Goal: Task Accomplishment & Management: Complete application form

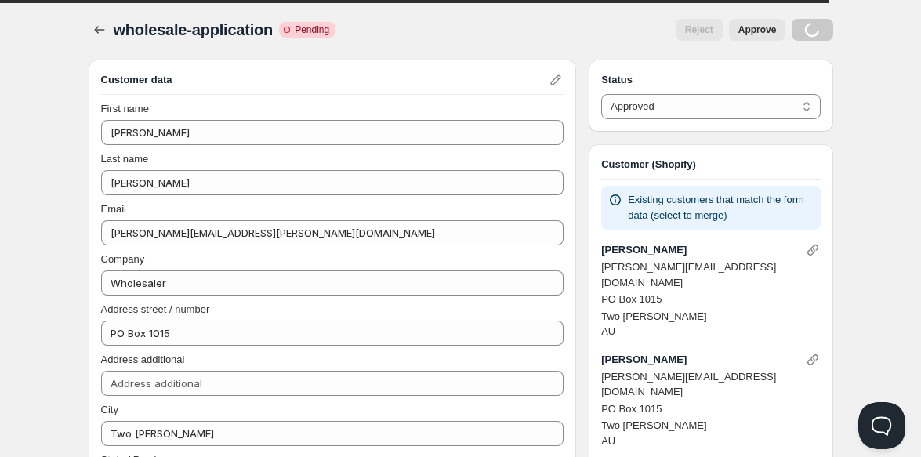
select select "0"
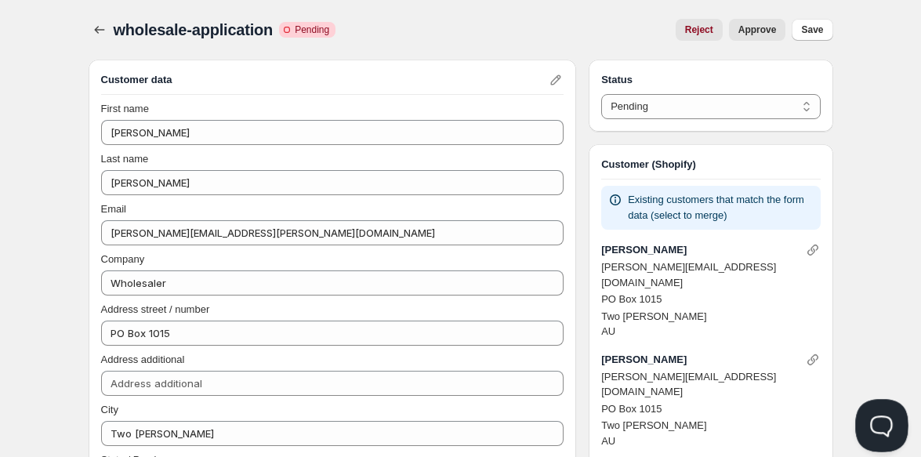
click at [878, 422] on button "Open Beacon popover" at bounding box center [879, 422] width 47 height 47
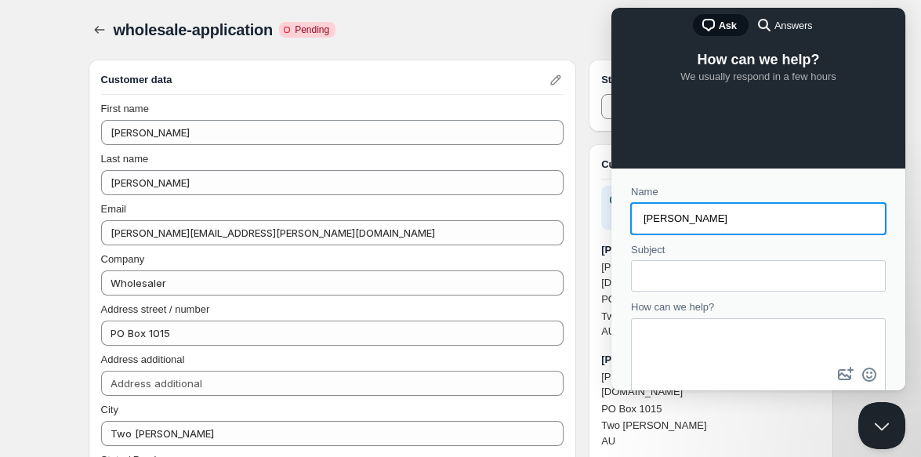
type input "[PERSON_NAME]"
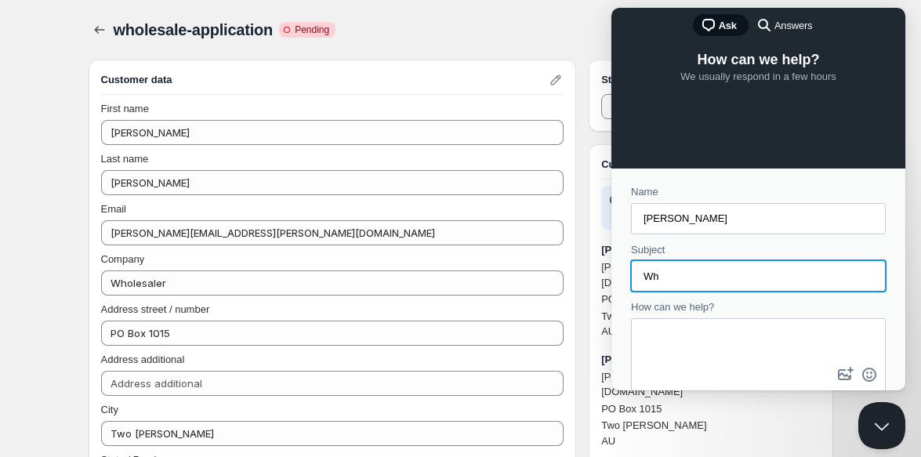
type input "W"
type input "Form"
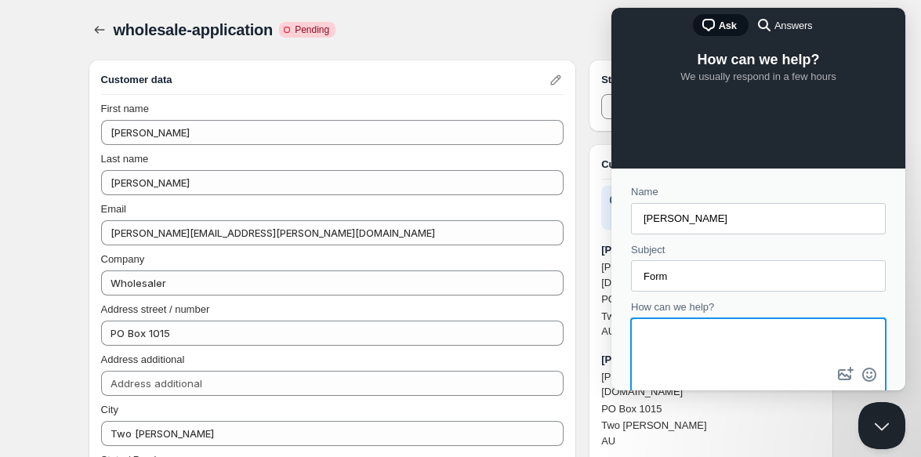
click at [732, 327] on textarea "How can we help?" at bounding box center [759, 342] width 252 height 44
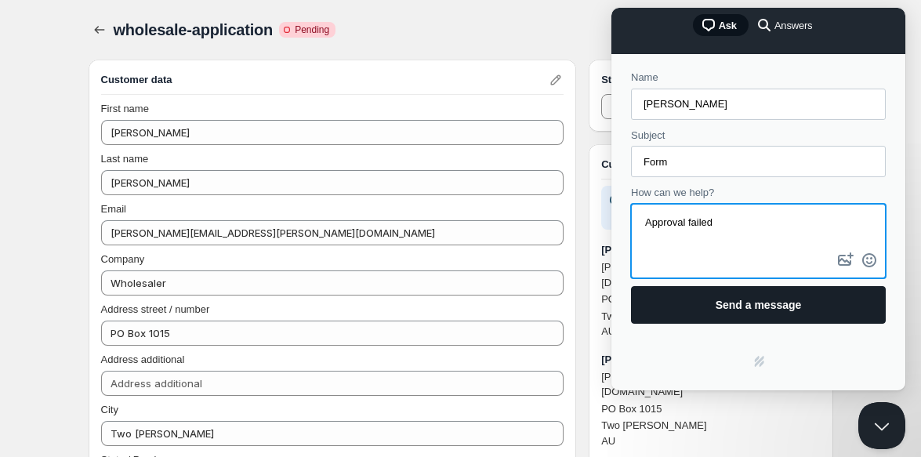
type textarea "Approval failed"
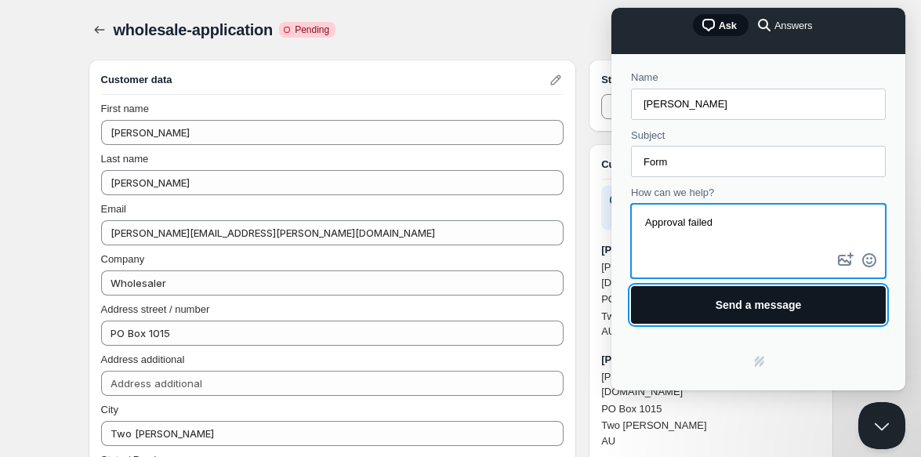
click at [776, 315] on span "Send a message" at bounding box center [759, 305] width 220 height 36
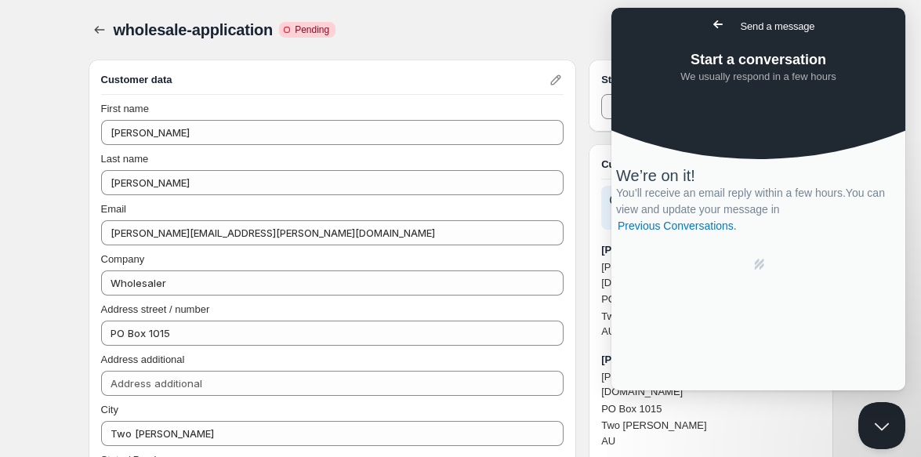
scroll to position [0, 0]
click at [709, 20] on span "Go back" at bounding box center [718, 24] width 19 height 19
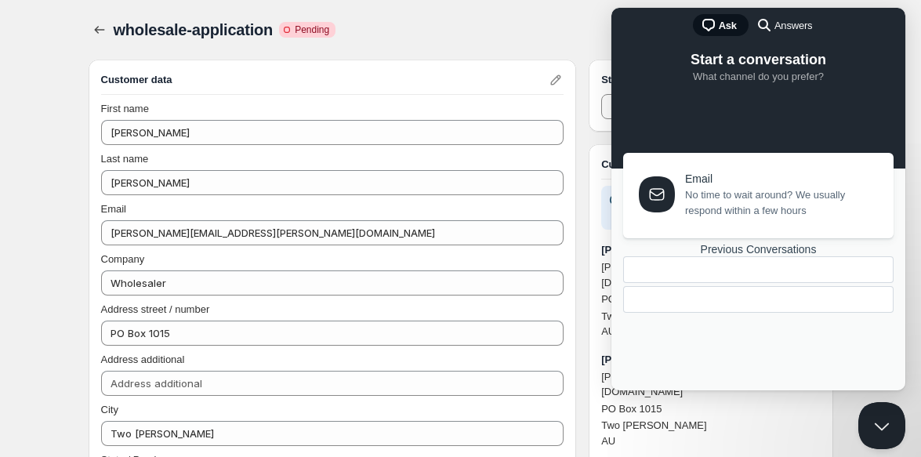
click at [755, 309] on div "Previous Conversations" at bounding box center [758, 279] width 271 height 73
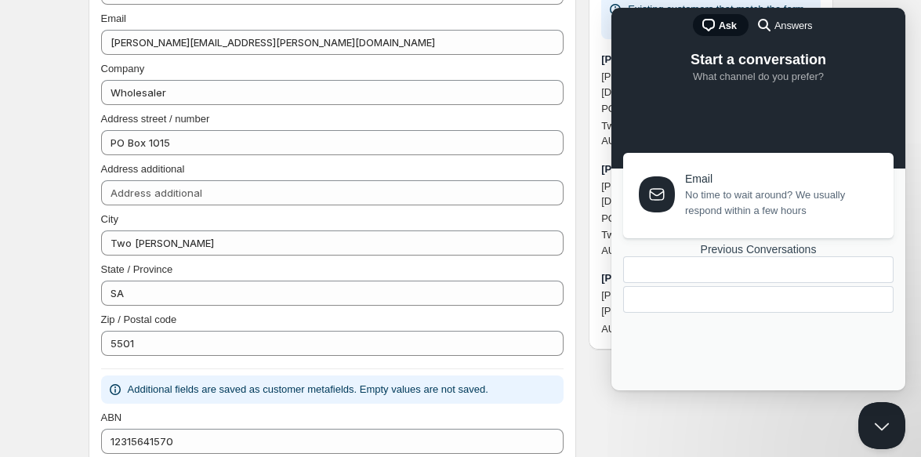
scroll to position [218, 0]
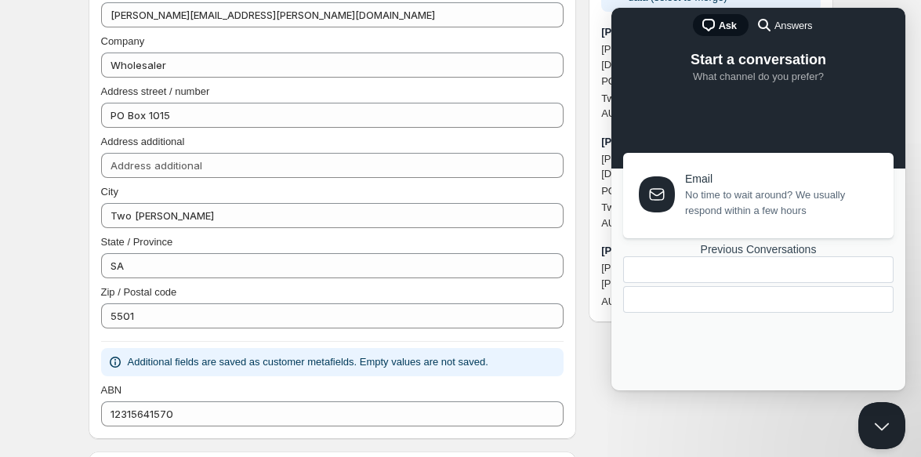
click at [736, 256] on div "Previous Conversations" at bounding box center [758, 249] width 271 height 13
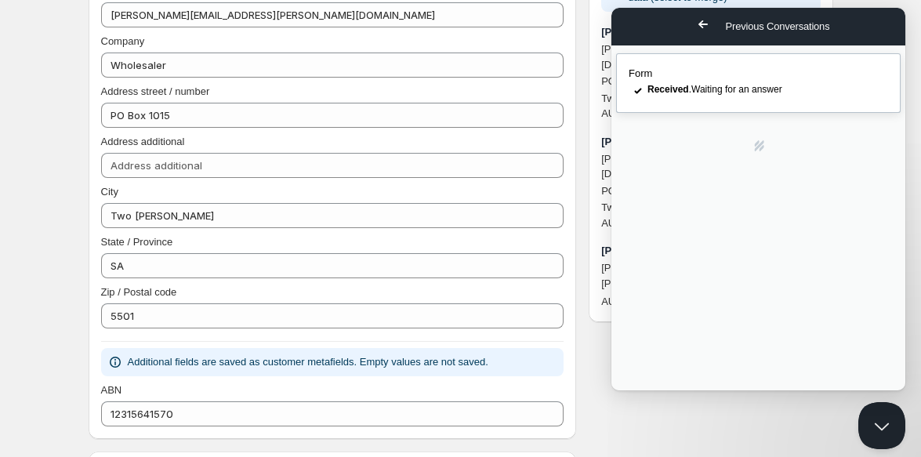
click at [735, 94] on span "Received . Waiting for an answer" at bounding box center [715, 89] width 135 height 11
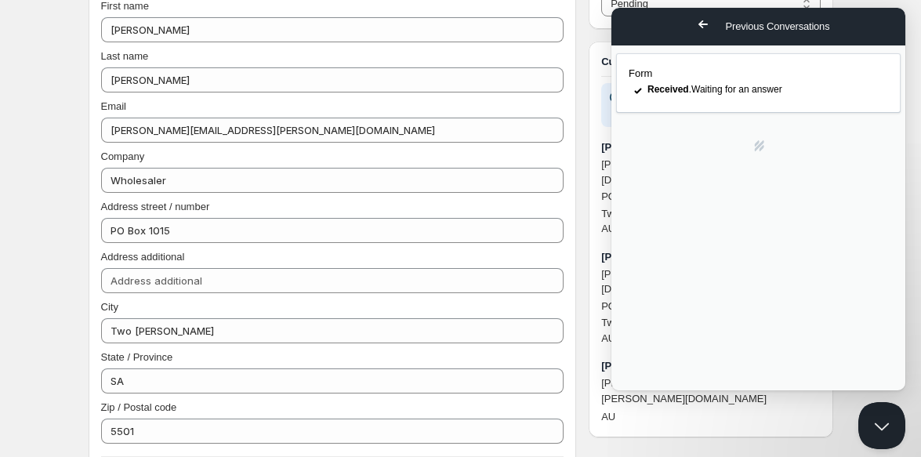
scroll to position [0, 0]
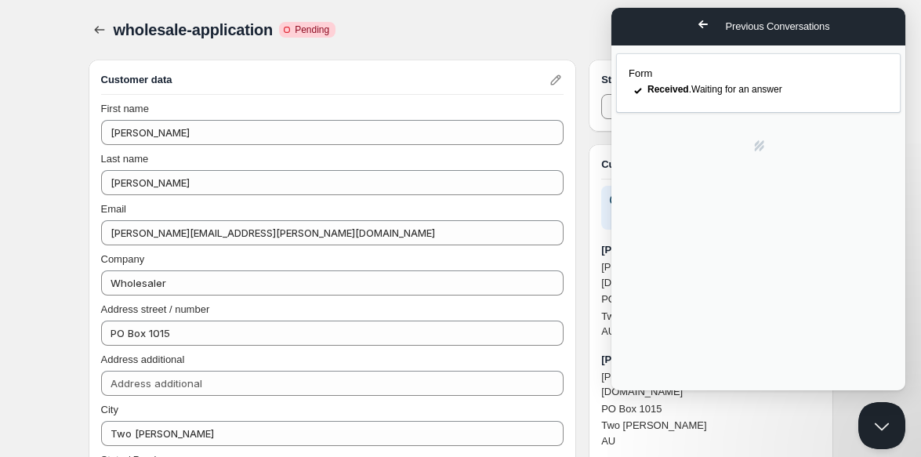
type textarea "I am trying to complete onboarding, and have set up a new price list and form, …"
click at [500, 28] on div "Reject Approve" at bounding box center [567, 30] width 438 height 22
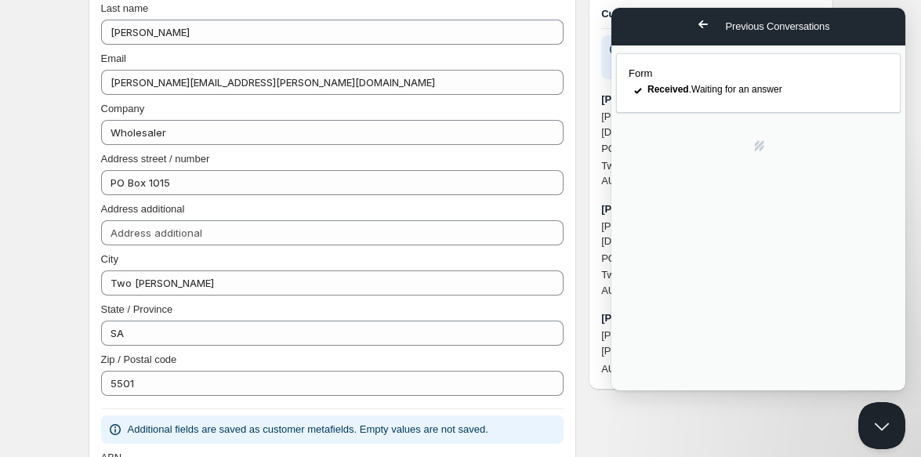
scroll to position [140, 0]
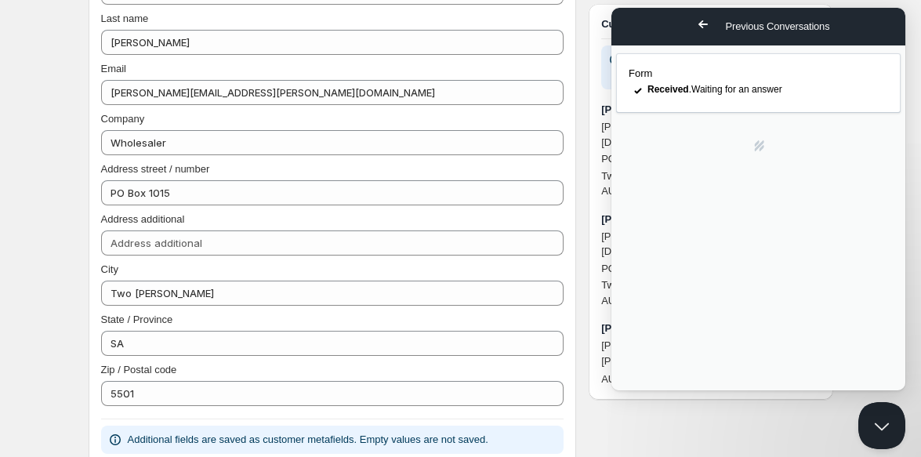
click at [598, 348] on div "Customer (Shopify) Existing customers that match the form data (select to merge…" at bounding box center [711, 202] width 244 height 396
click at [596, 372] on div "Status Pending Approved Rejected Ignored Spam Pending Customer (Shopify) Existi…" at bounding box center [711, 356] width 244 height 874
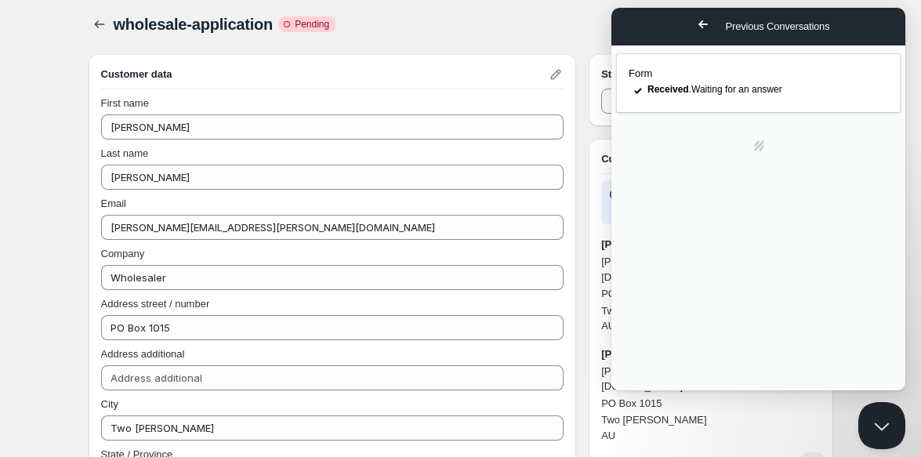
scroll to position [0, 0]
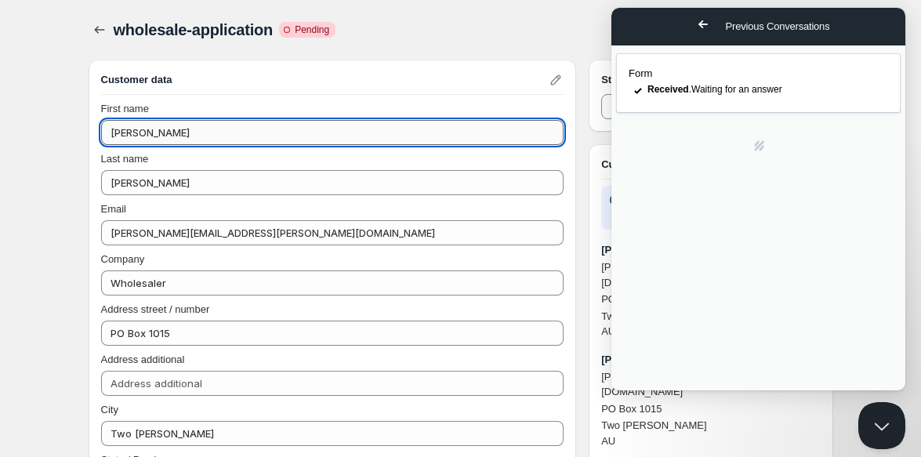
click at [345, 140] on input "[PERSON_NAME]" at bounding box center [332, 132] width 463 height 25
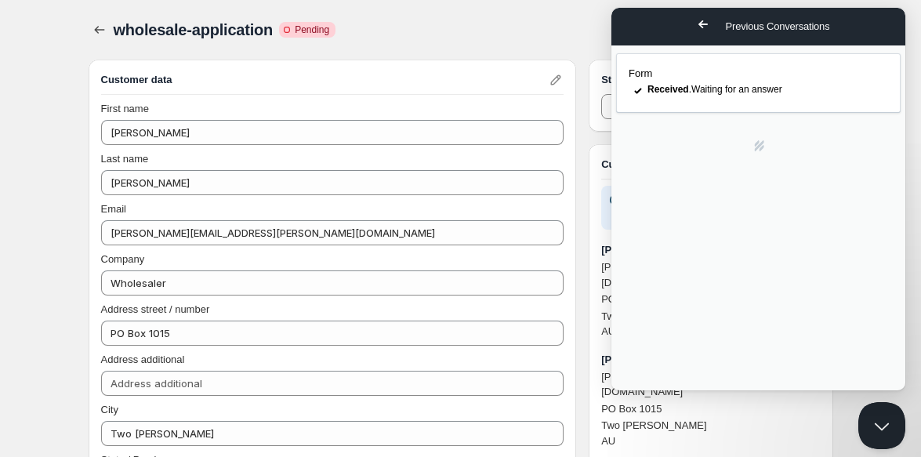
click at [98, 131] on div "Customer data First name [PERSON_NAME] Last name [PERSON_NAME] Email [PERSON_NA…" at bounding box center [333, 359] width 489 height 598
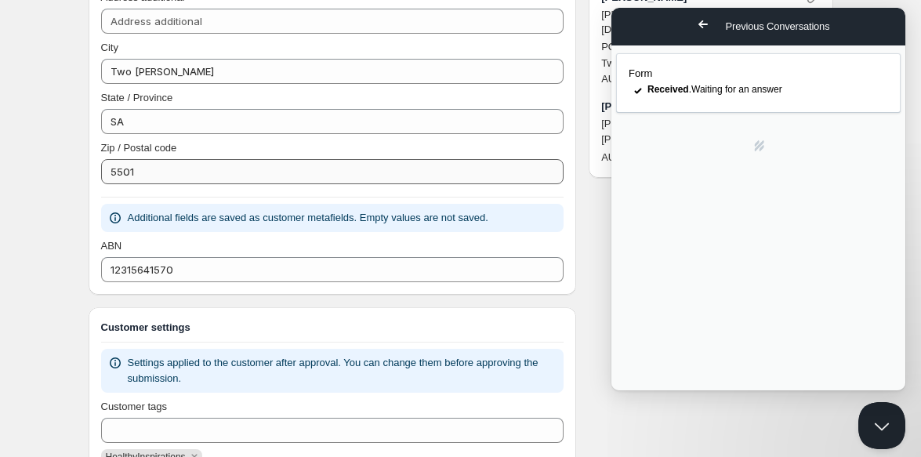
scroll to position [515, 0]
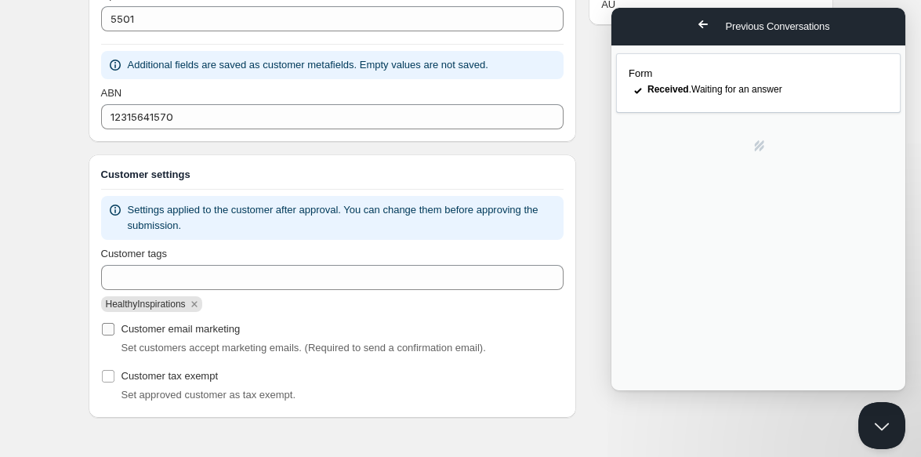
click at [177, 329] on span "Customer email marketing" at bounding box center [181, 329] width 119 height 12
click at [114, 329] on input "Customer email marketing" at bounding box center [108, 329] width 13 height 13
checkbox input "true"
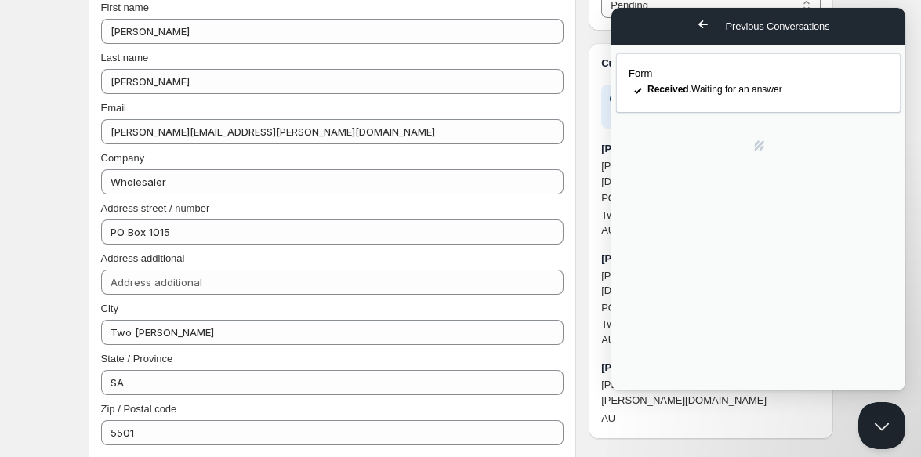
scroll to position [0, 0]
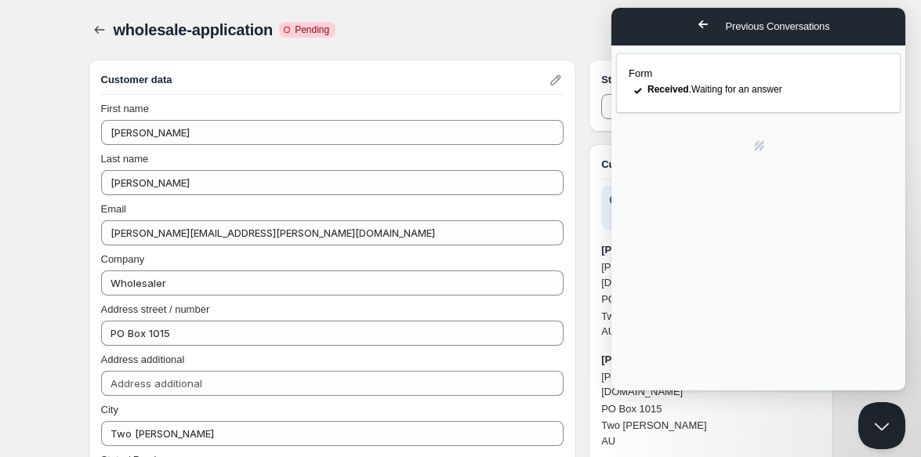
drag, startPoint x: 784, startPoint y: 294, endPoint x: 863, endPoint y: 298, distance: 79.3
type textarea "I am trying to complete onboarding, and have set up a new price list and form, …"
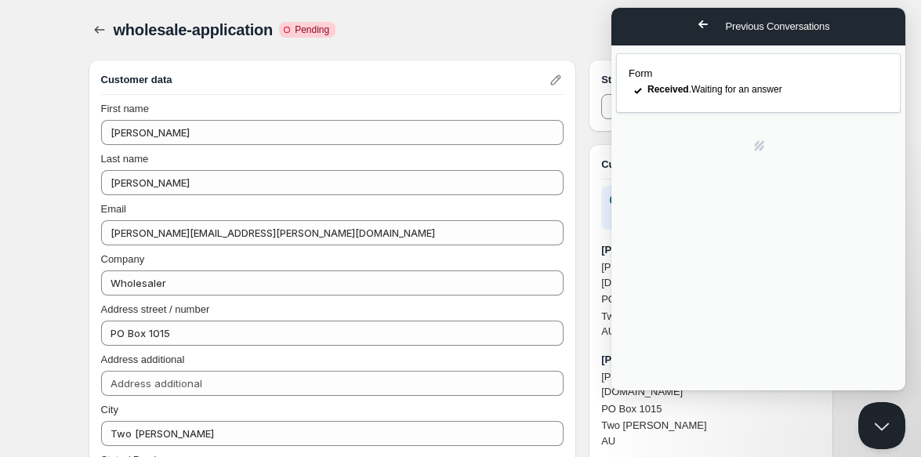
click at [549, 25] on div "Reject Approve" at bounding box center [567, 30] width 438 height 22
click at [644, 398] on button "Close" at bounding box center [630, 408] width 28 height 20
click at [694, 22] on span "Go back" at bounding box center [703, 24] width 19 height 19
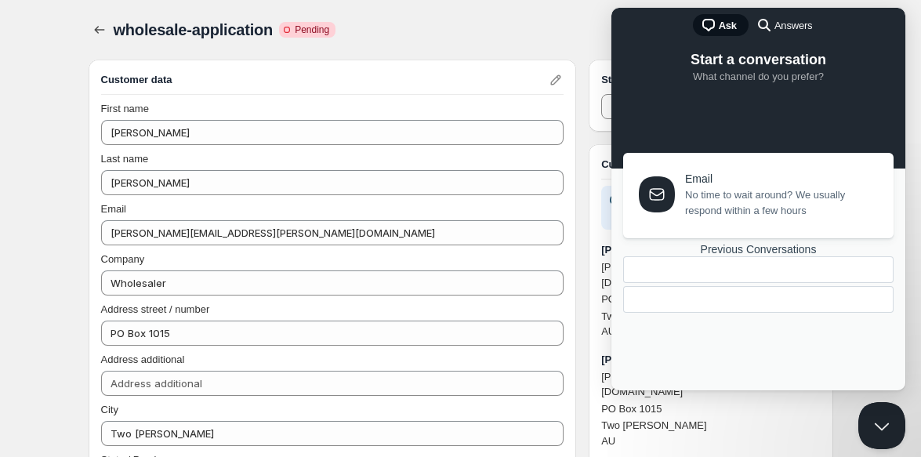
click at [678, 12] on div "chat-square Ask search-medium Answers" at bounding box center [759, 27] width 294 height 38
click at [874, 38] on div "chat-square Ask search-medium Answers" at bounding box center [759, 27] width 294 height 38
click at [876, 432] on button "Close Beacon popover" at bounding box center [879, 422] width 47 height 47
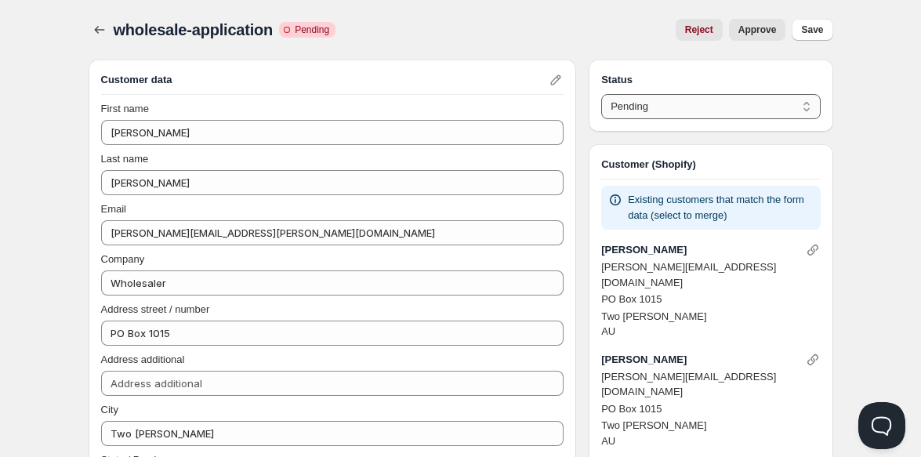
click at [664, 112] on select "Pending Approved Rejected Ignored Spam" at bounding box center [710, 106] width 219 height 25
click at [760, 32] on span "Approve" at bounding box center [758, 30] width 38 height 13
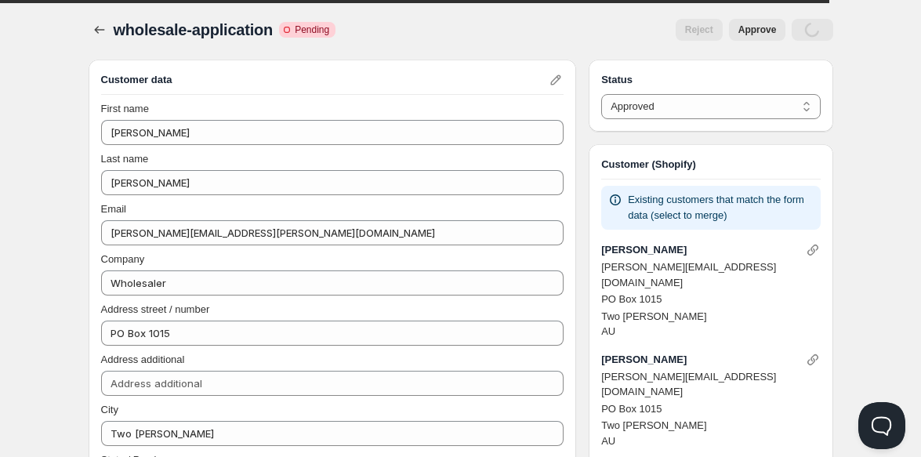
select select "0"
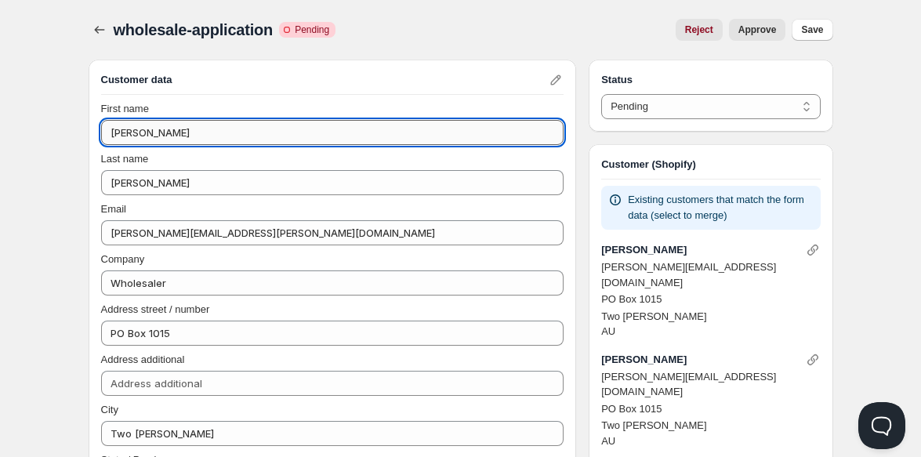
click at [219, 130] on input "[PERSON_NAME]" at bounding box center [332, 132] width 463 height 25
type input "[PERSON_NAME]"
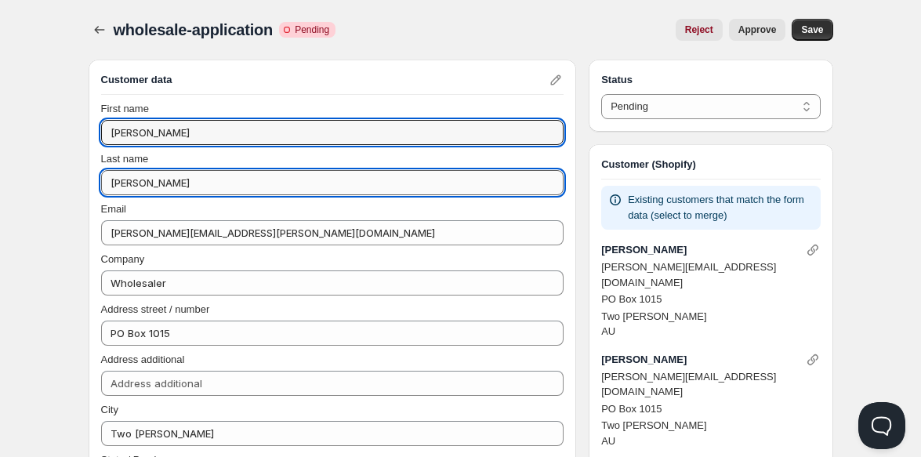
click at [190, 184] on input "[PERSON_NAME]" at bounding box center [332, 182] width 463 height 25
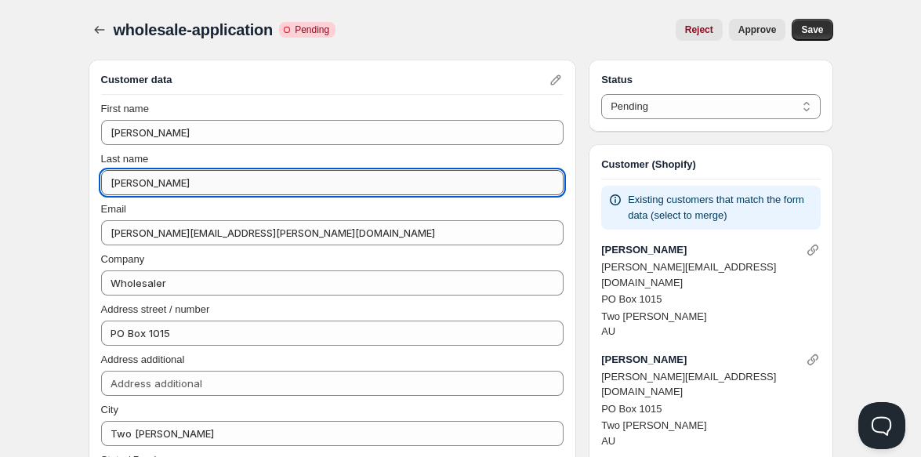
click at [190, 184] on input "[PERSON_NAME]" at bounding box center [332, 182] width 463 height 25
type input "[PERSON_NAME]"
click at [761, 31] on span "Approve" at bounding box center [758, 30] width 38 height 13
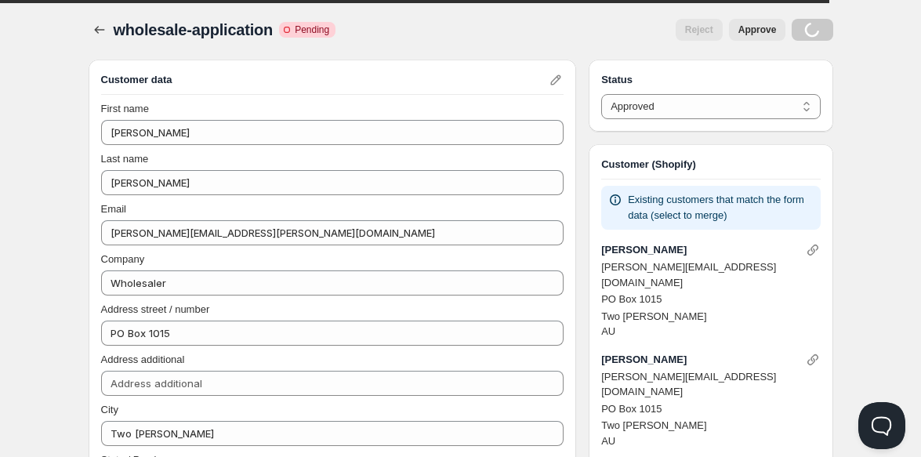
select select "0"
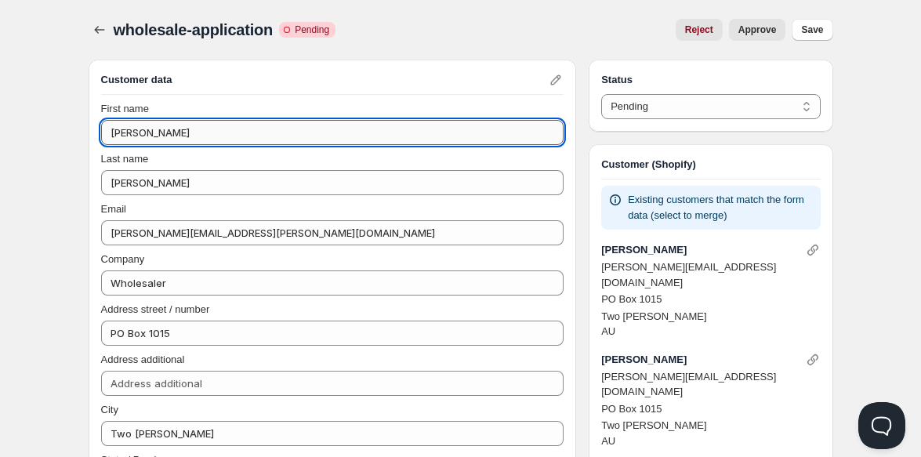
click at [280, 129] on input "[PERSON_NAME]" at bounding box center [332, 132] width 463 height 25
type input "[PERSON_NAME]"
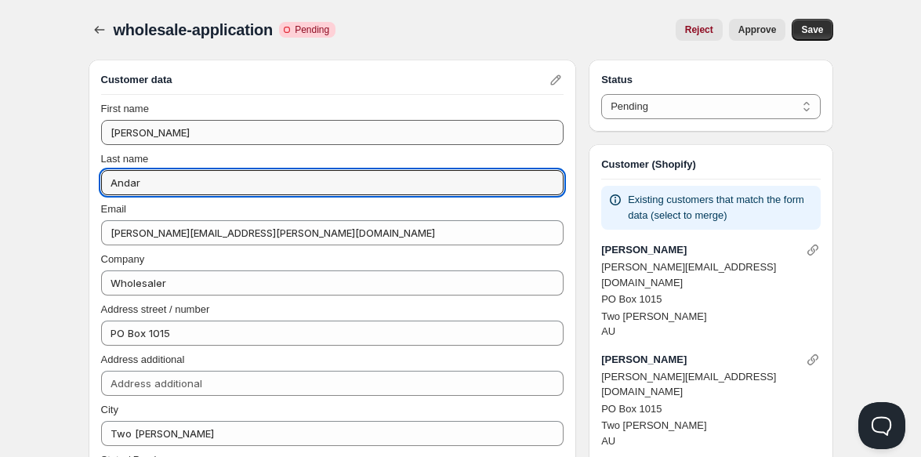
type input "Andar"
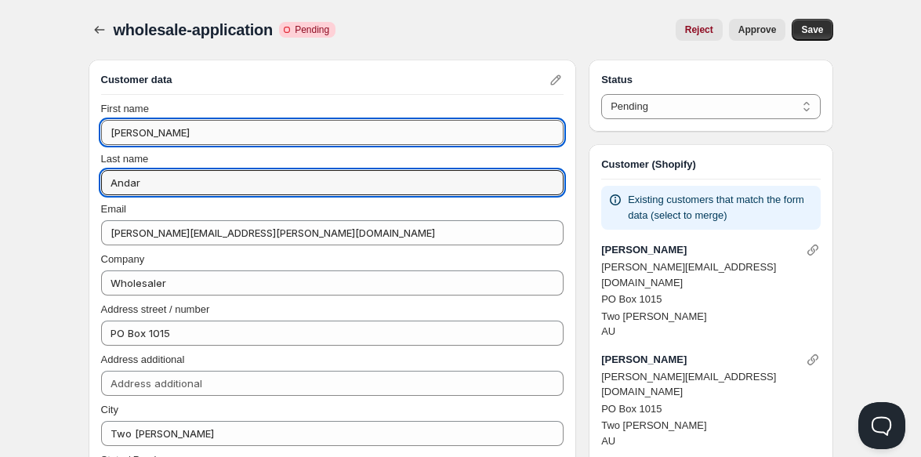
click at [175, 139] on input "[PERSON_NAME]" at bounding box center [332, 132] width 463 height 25
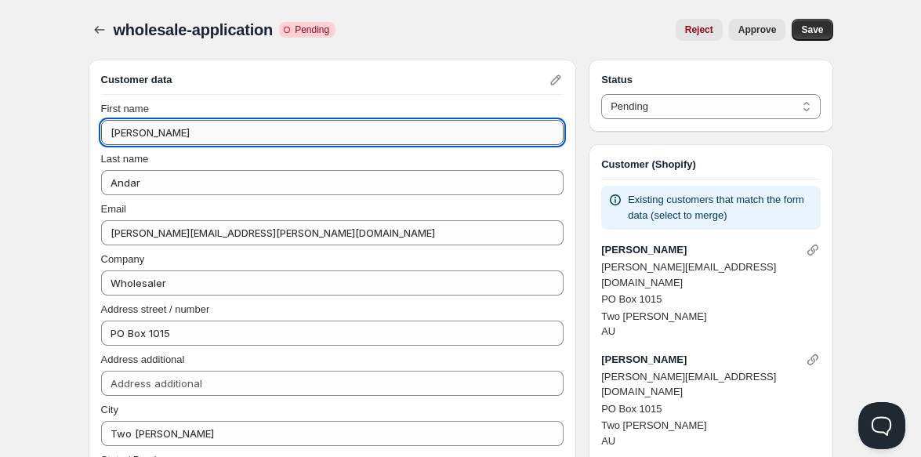
click at [174, 140] on input "[PERSON_NAME]" at bounding box center [332, 132] width 463 height 25
type input "Test"
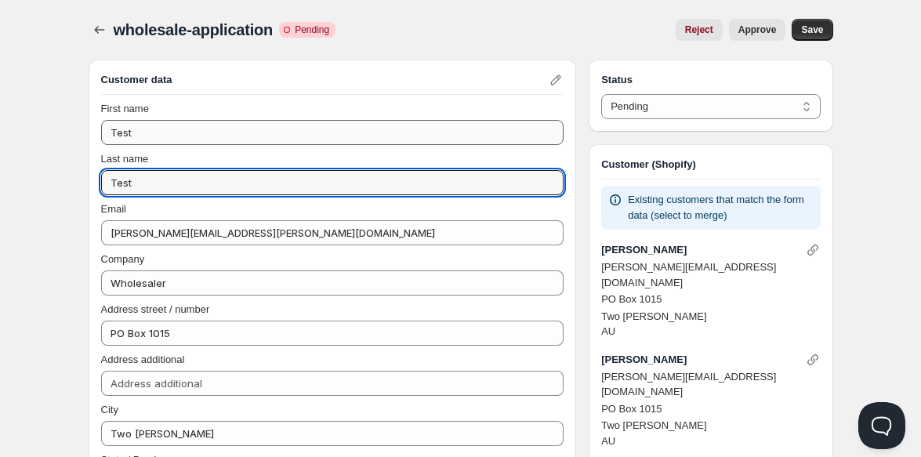
type input "Test"
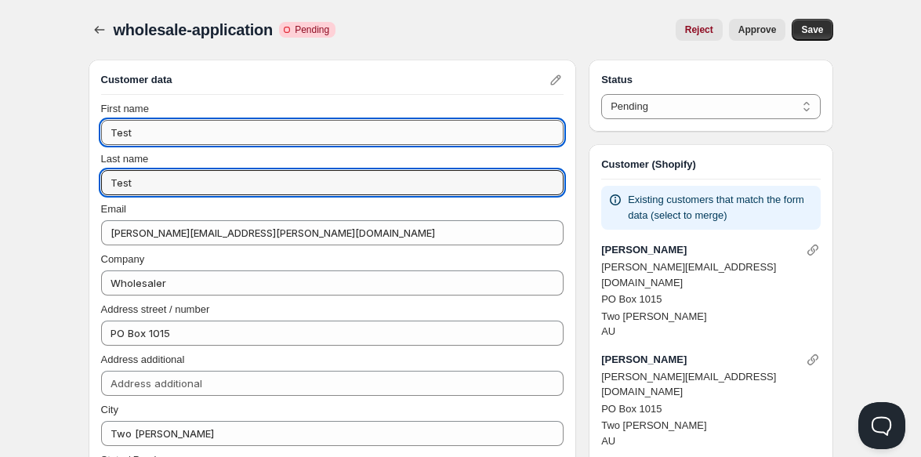
click at [126, 129] on input "Test" at bounding box center [332, 132] width 463 height 25
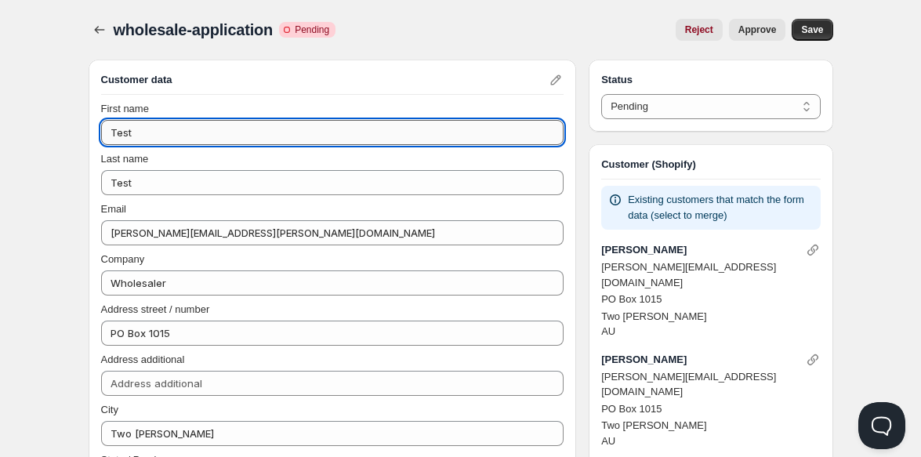
click at [126, 129] on input "Test" at bounding box center [332, 132] width 463 height 25
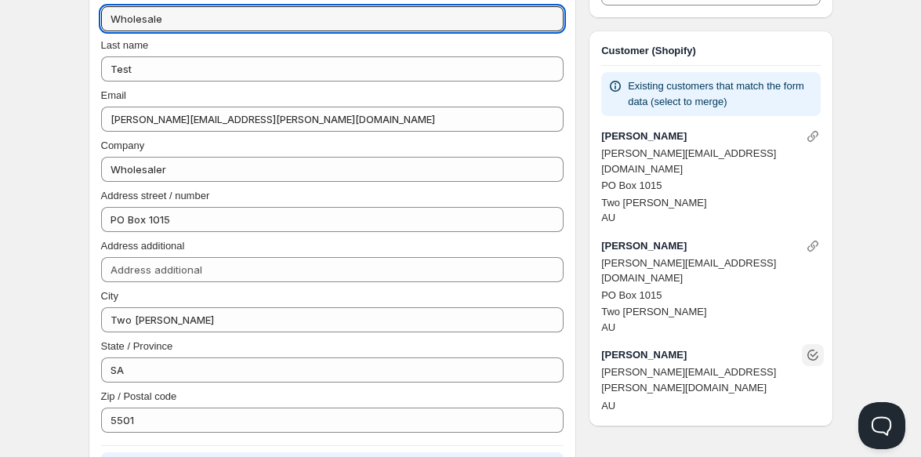
scroll to position [122, 0]
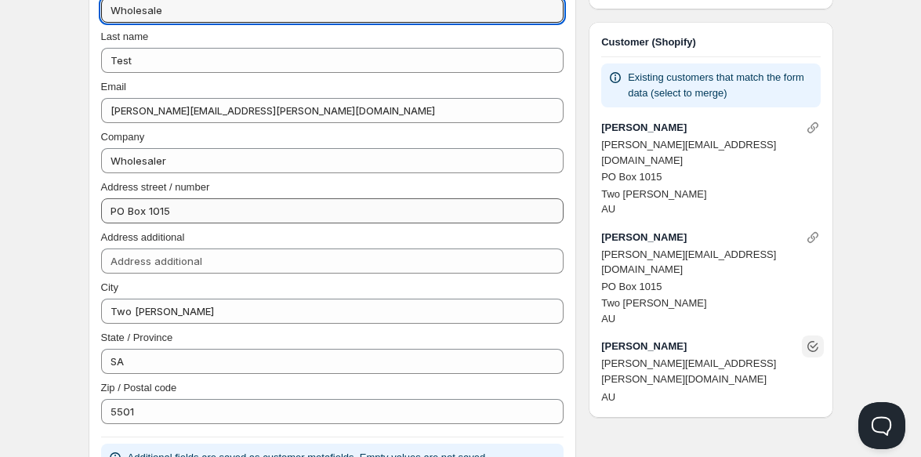
type input "Wholesale"
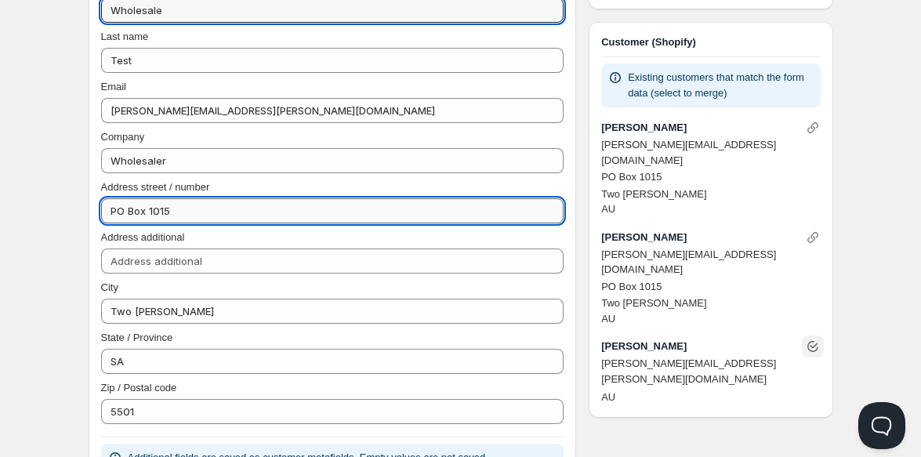
click at [208, 216] on input "PO Box 1015" at bounding box center [332, 210] width 463 height 25
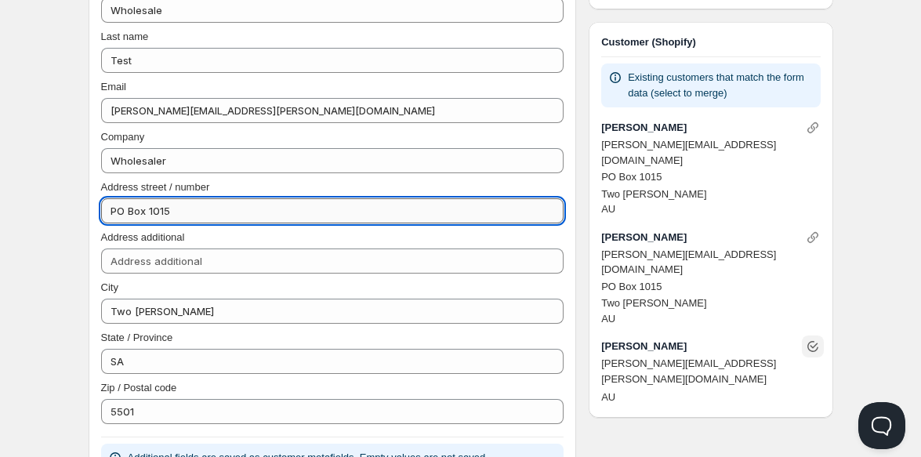
click at [208, 216] on input "PO Box 1015" at bounding box center [332, 210] width 463 height 25
type input "PO Box 100000"
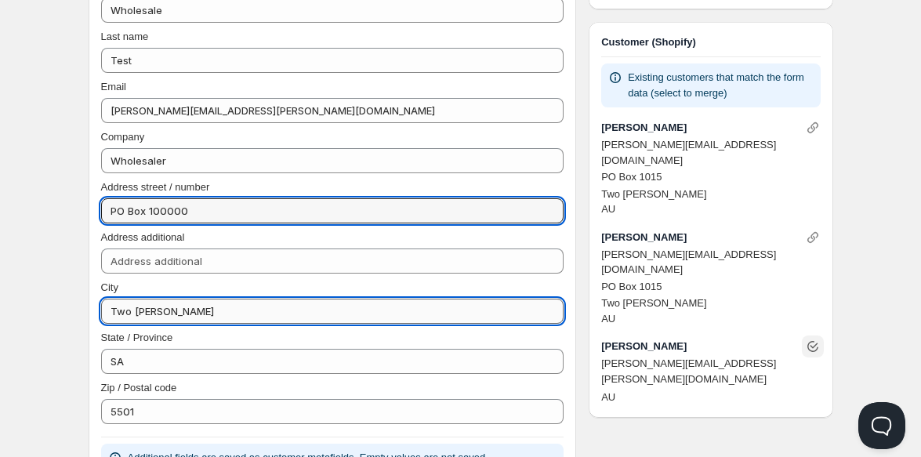
click at [198, 314] on input "Two [PERSON_NAME]" at bounding box center [332, 311] width 463 height 25
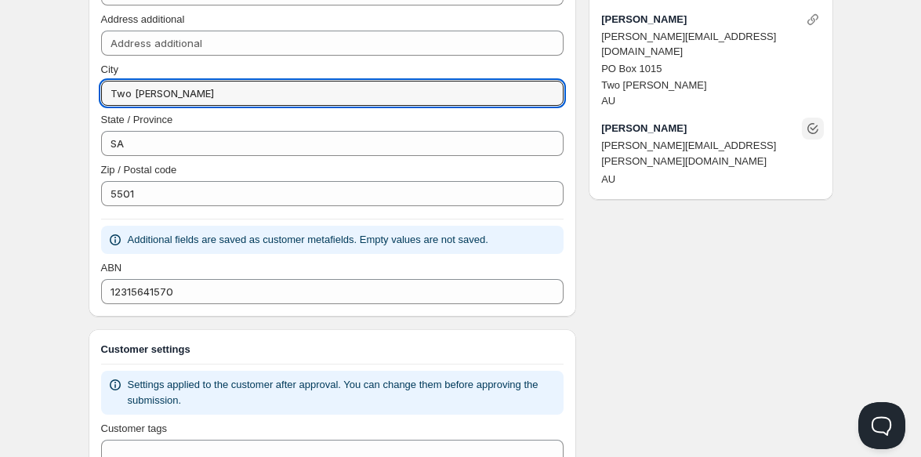
scroll to position [0, 0]
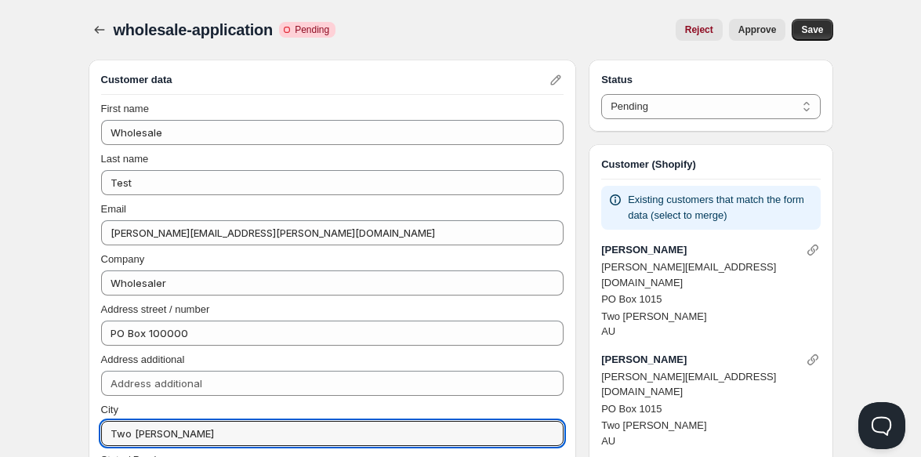
click at [753, 20] on button "Approve" at bounding box center [757, 30] width 57 height 22
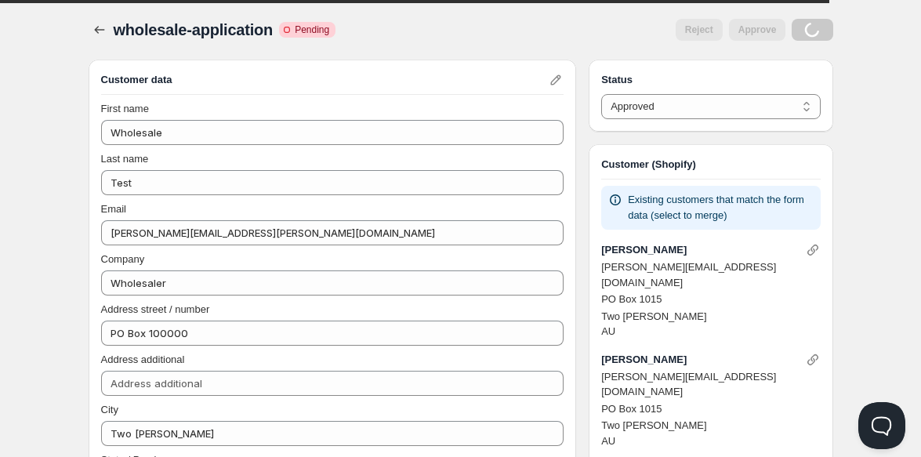
select select "0"
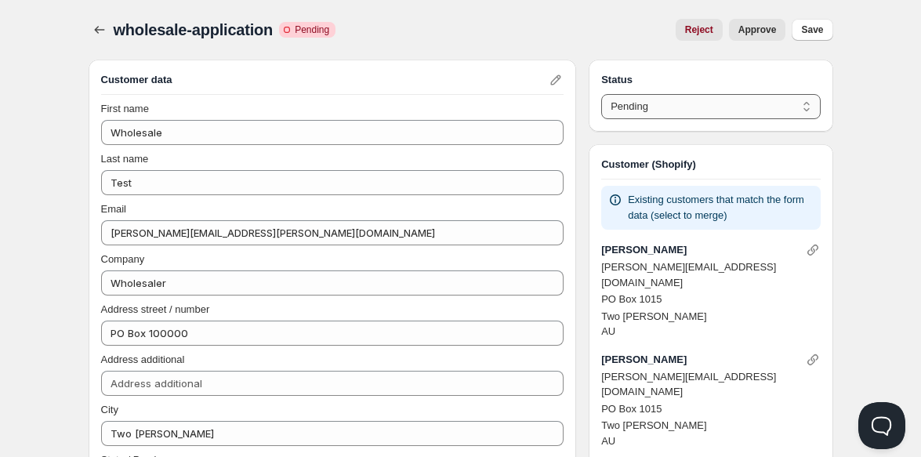
click at [783, 104] on select "Pending Approved Rejected Ignored Spam" at bounding box center [710, 106] width 219 height 25
click at [601, 94] on select "Pending Approved Rejected Ignored Spam" at bounding box center [710, 106] width 219 height 25
click at [104, 31] on icon "button" at bounding box center [100, 30] width 16 height 16
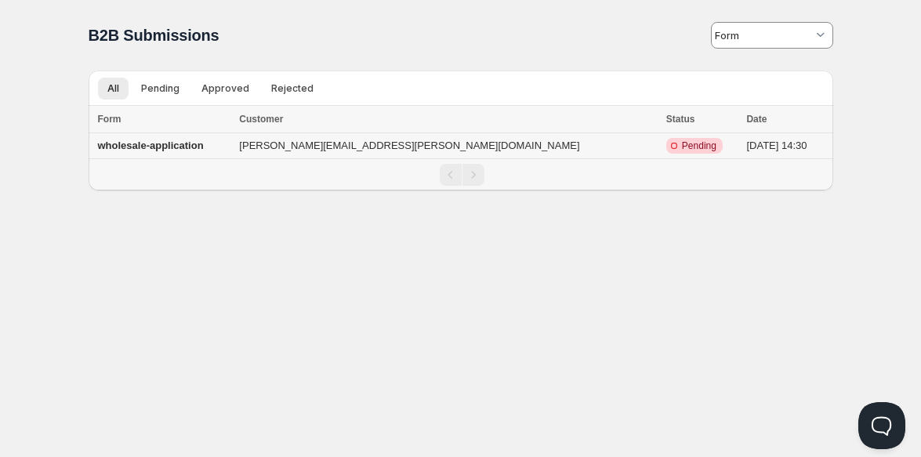
click at [159, 147] on b "wholesale-application" at bounding box center [151, 146] width 106 height 12
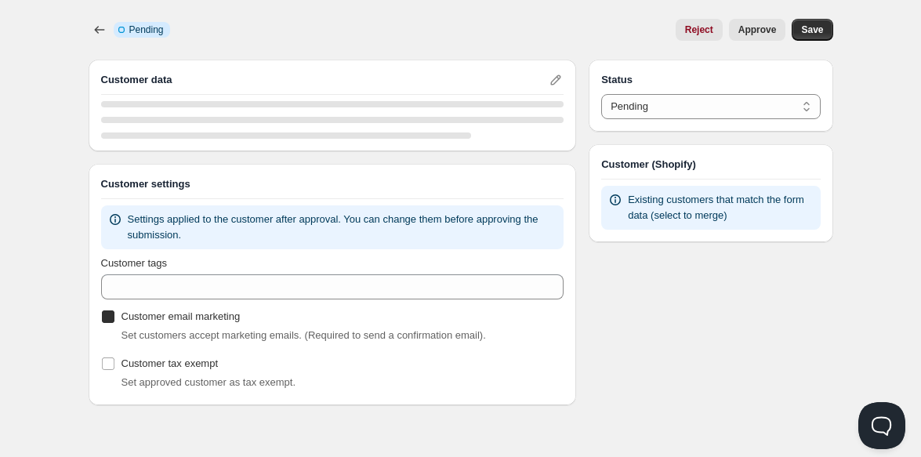
checkbox input "true"
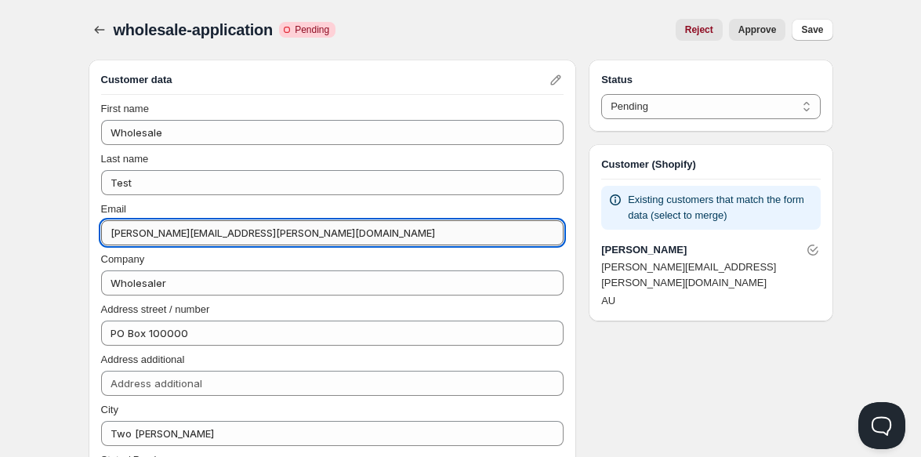
click at [244, 232] on input "[PERSON_NAME][EMAIL_ADDRESS][PERSON_NAME][DOMAIN_NAME]" at bounding box center [332, 232] width 463 height 25
click at [245, 232] on input "[PERSON_NAME][EMAIL_ADDRESS][PERSON_NAME][DOMAIN_NAME]" at bounding box center [332, 232] width 463 height 25
click at [137, 239] on input "Email" at bounding box center [332, 232] width 463 height 25
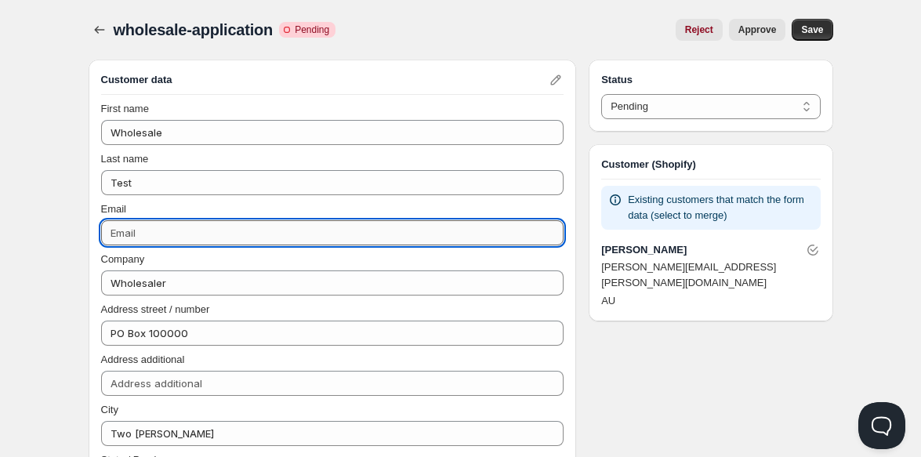
click at [174, 233] on input "Email" at bounding box center [332, 232] width 463 height 25
type input "w"
paste input "[EMAIL_ADDRESS][DOMAIN_NAME]"
type input "[EMAIL_ADDRESS][DOMAIN_NAME]"
click at [744, 31] on span "Approve" at bounding box center [758, 30] width 38 height 13
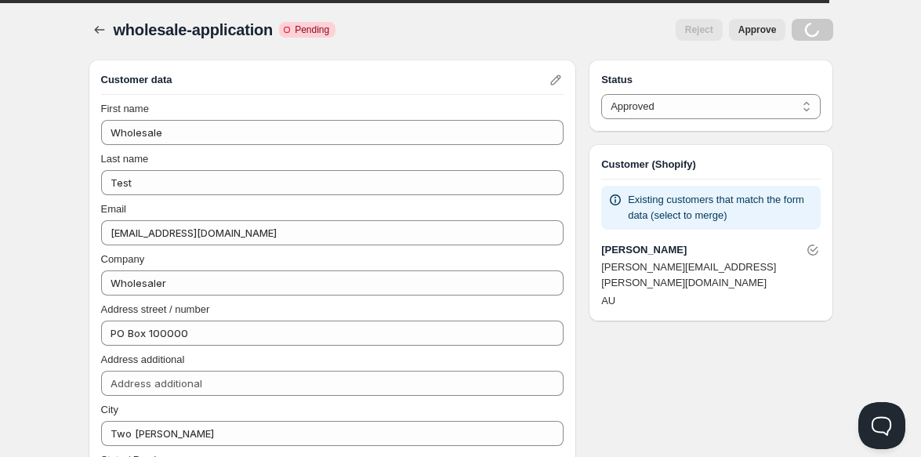
select select "0"
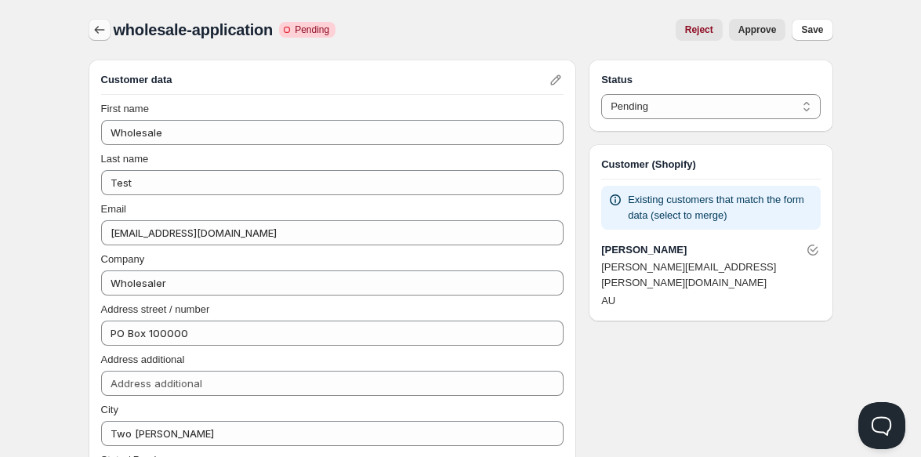
click at [98, 31] on icon "button" at bounding box center [100, 30] width 16 height 16
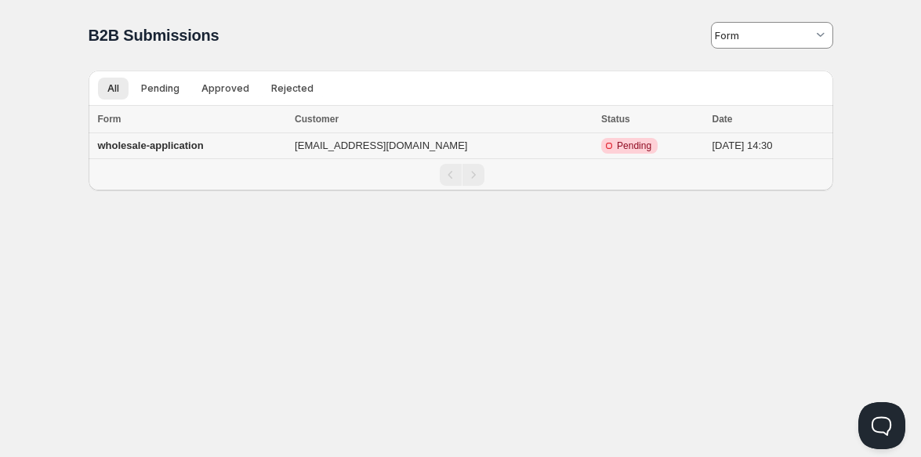
click at [402, 144] on td "[EMAIL_ADDRESS][DOMAIN_NAME]" at bounding box center [443, 146] width 307 height 26
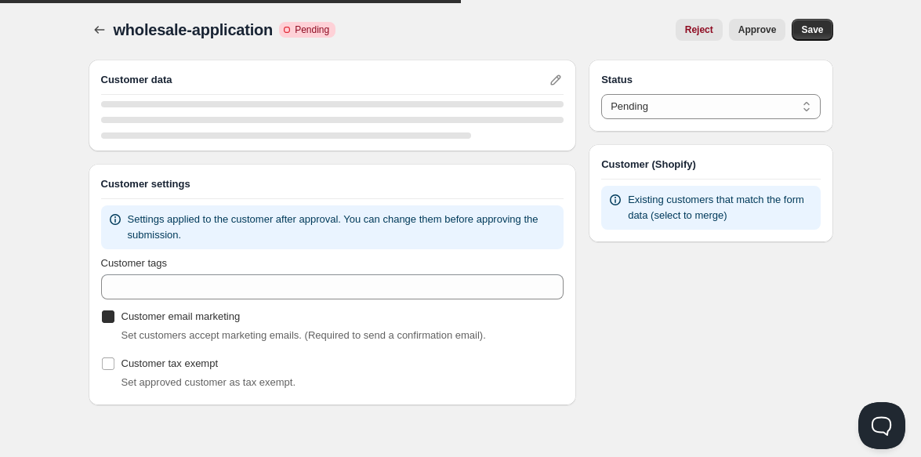
checkbox input "true"
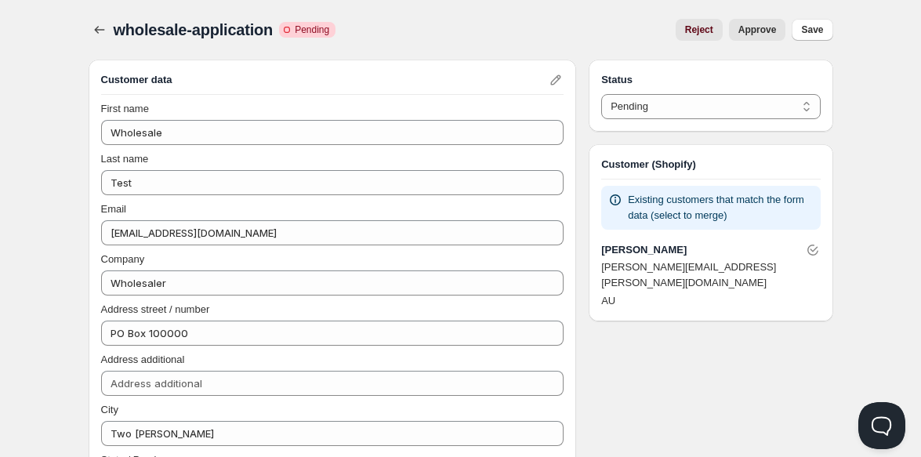
click at [692, 31] on span "Reject" at bounding box center [699, 30] width 28 height 13
select select "2"
click at [93, 28] on icon "button" at bounding box center [100, 30] width 16 height 16
